Goal: Task Accomplishment & Management: Manage account settings

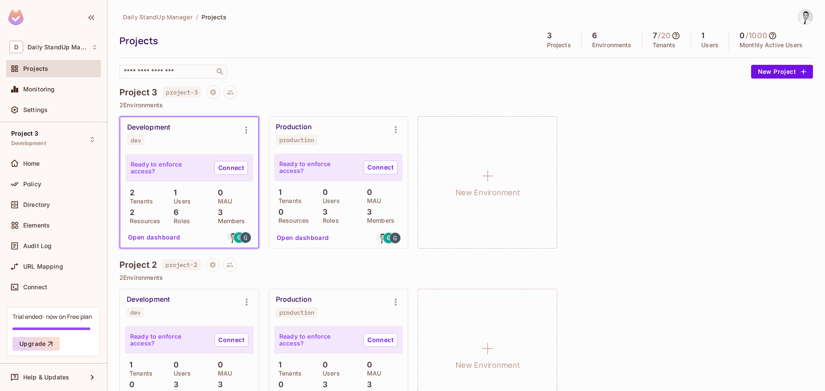
drag, startPoint x: 30, startPoint y: 183, endPoint x: 149, endPoint y: 184, distance: 119.5
click at [30, 183] on span "Policy" at bounding box center [32, 184] width 18 height 7
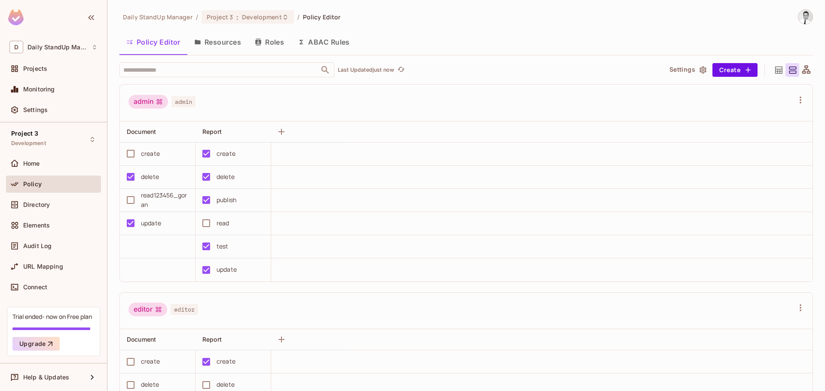
click at [267, 41] on button "Roles" at bounding box center [269, 41] width 43 height 21
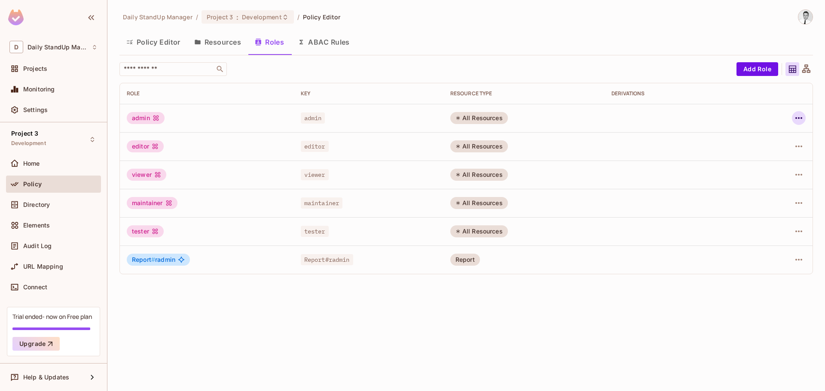
click at [798, 117] on icon "button" at bounding box center [799, 118] width 10 height 10
click at [649, 317] on div at bounding box center [412, 195] width 825 height 391
click at [568, 43] on div "Policy Editor Resources Roles ABAC Rules" at bounding box center [466, 41] width 694 height 21
click at [772, 64] on button "Add Role" at bounding box center [758, 69] width 42 height 14
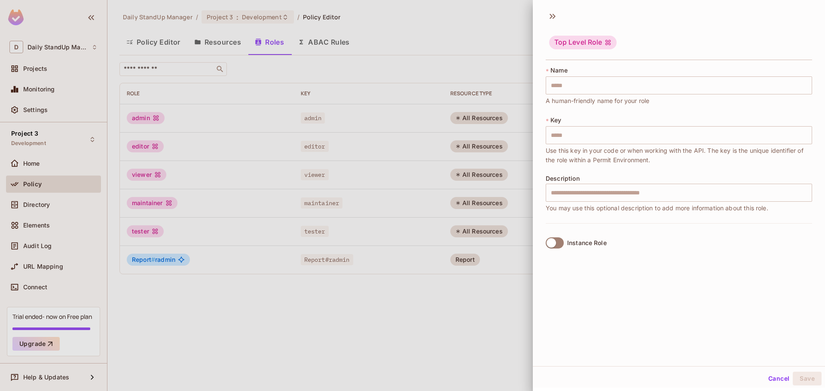
click at [778, 377] on button "Cancel" at bounding box center [779, 379] width 28 height 14
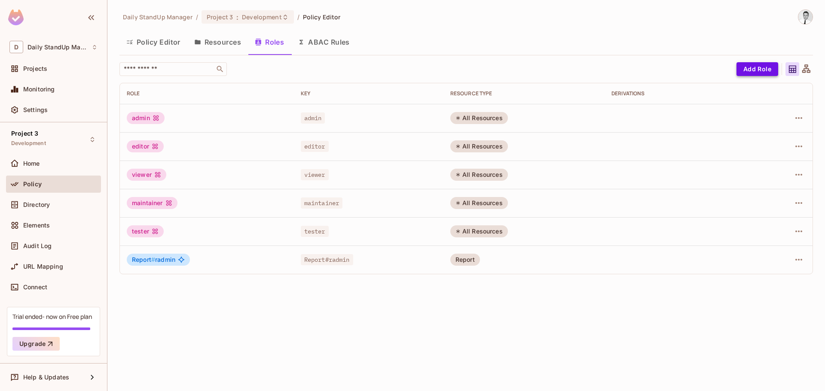
click at [757, 67] on button "Add Role" at bounding box center [758, 69] width 42 height 14
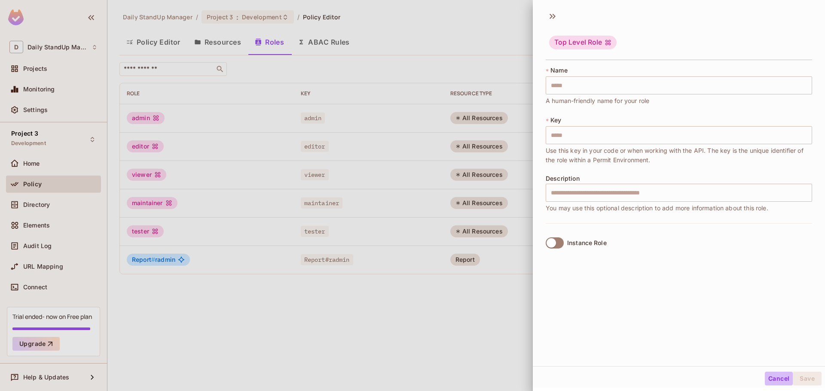
click at [773, 379] on button "Cancel" at bounding box center [779, 379] width 28 height 14
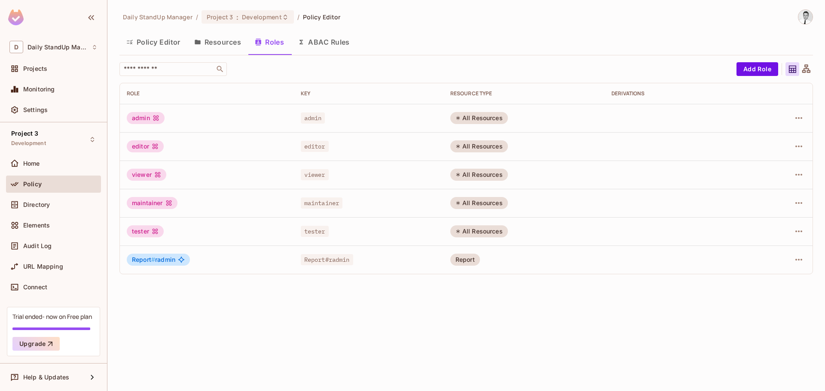
click at [398, 57] on div "Daily StandUp Manager / Project 3 : Development / Policy Editor Policy Editor R…" at bounding box center [466, 145] width 694 height 272
click at [428, 37] on div "Policy Editor Resources Roles ABAC Rules" at bounding box center [466, 41] width 694 height 21
